Goal: Find specific page/section: Find specific page/section

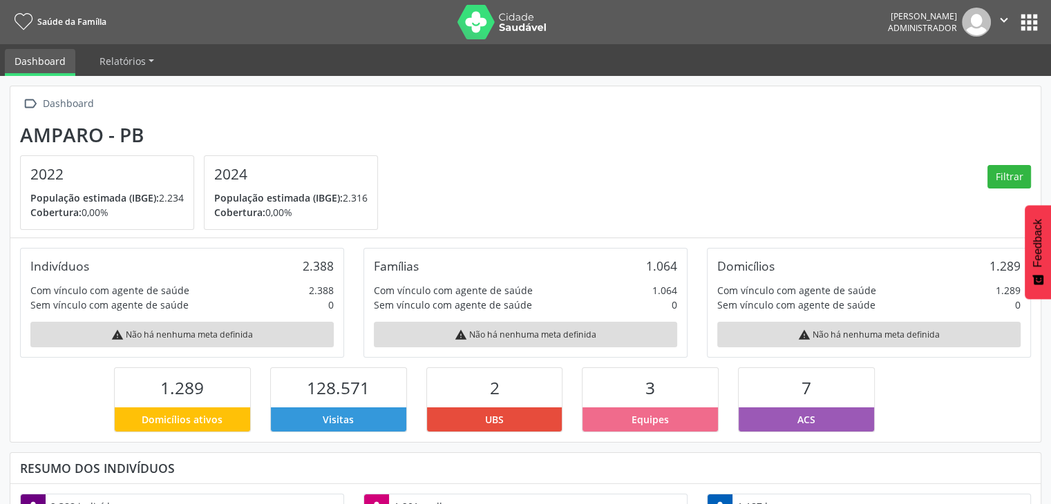
scroll to position [227, 343]
click at [1029, 21] on button "apps" at bounding box center [1029, 22] width 24 height 24
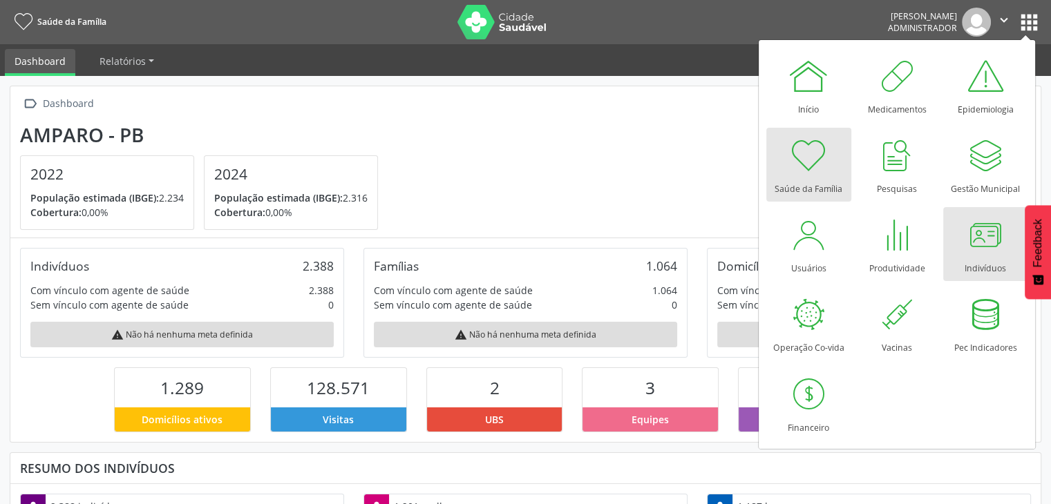
click at [977, 241] on div at bounding box center [984, 234] width 41 height 41
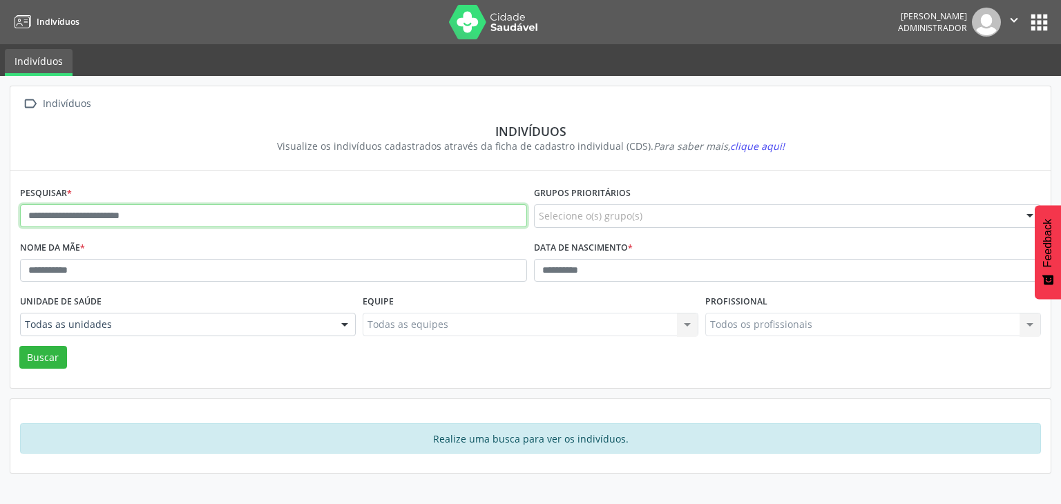
click at [274, 210] on input "text" at bounding box center [273, 215] width 507 height 23
type input "******"
click at [19, 346] on button "Buscar" at bounding box center [43, 357] width 48 height 23
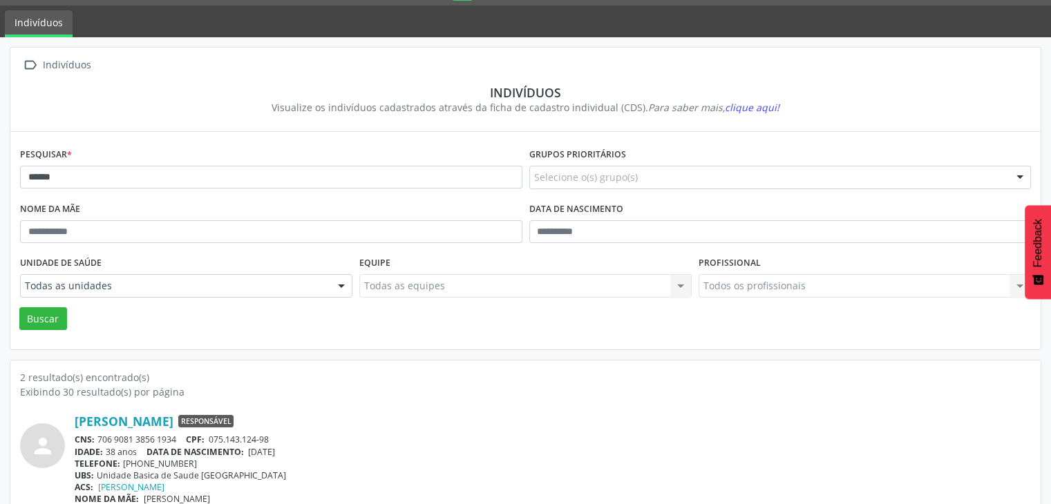
scroll to position [138, 0]
